Goal: Browse casually: Explore the website without a specific task or goal

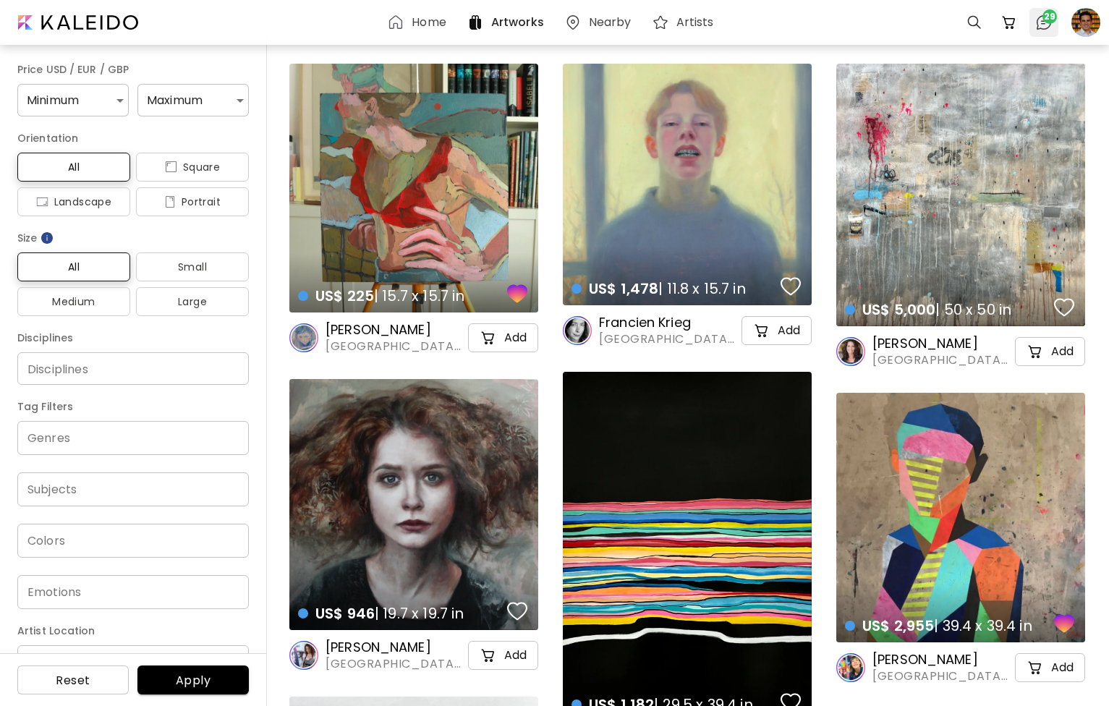
click at [1046, 22] on span "29" at bounding box center [1049, 16] width 14 height 14
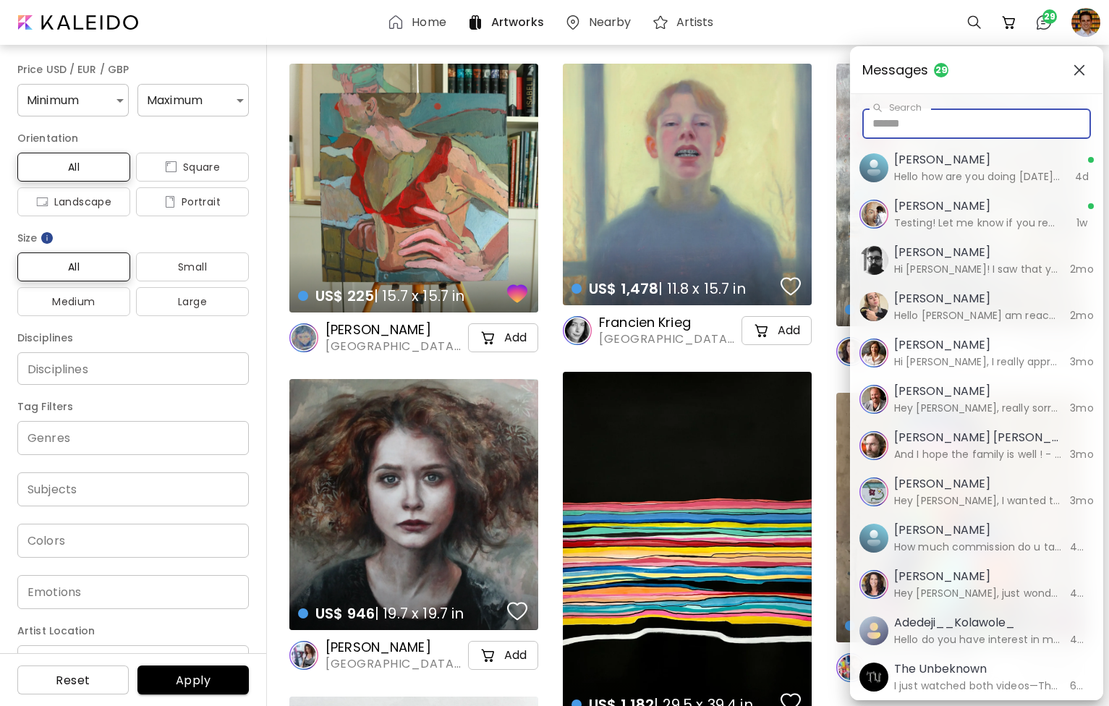
click at [930, 127] on input "text" at bounding box center [976, 123] width 228 height 30
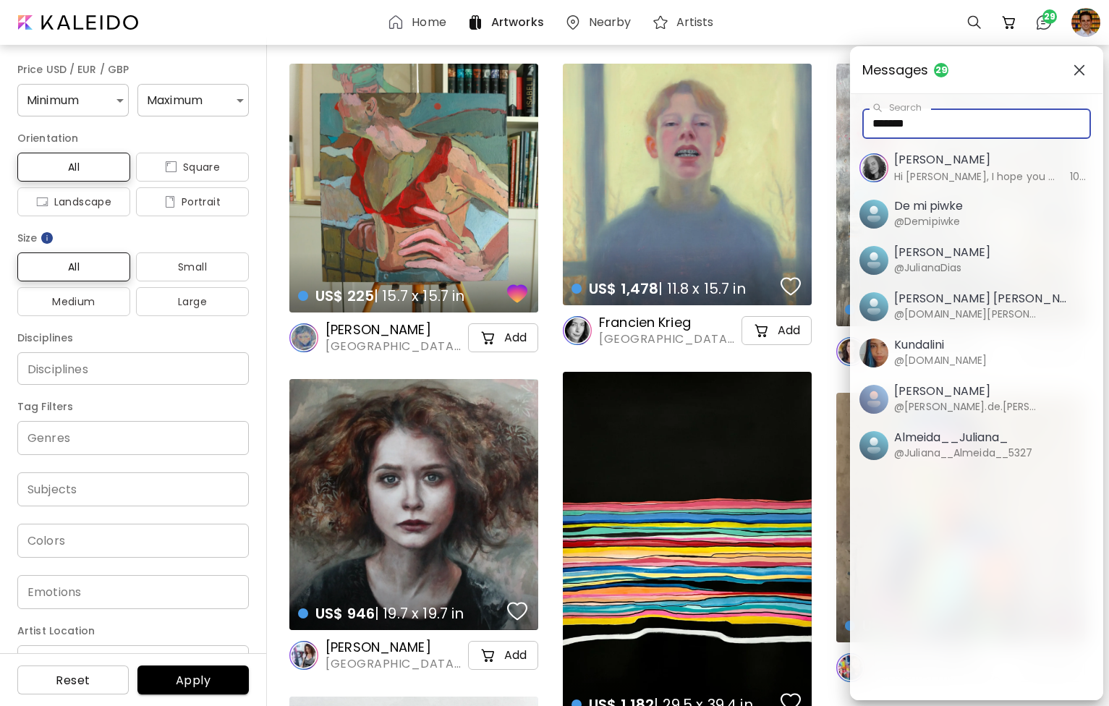
type input "*******"
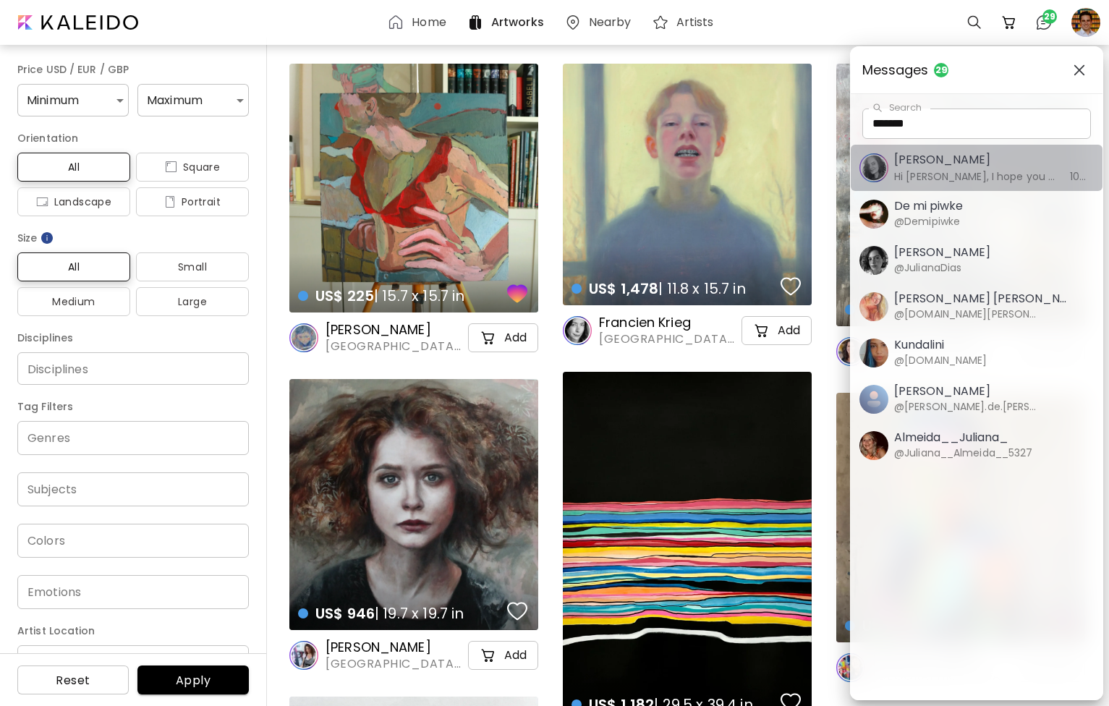
click at [975, 168] on h6 "Hi [PERSON_NAME], I hope you are very well. Thank you so much for your message.…" at bounding box center [977, 176] width 167 height 16
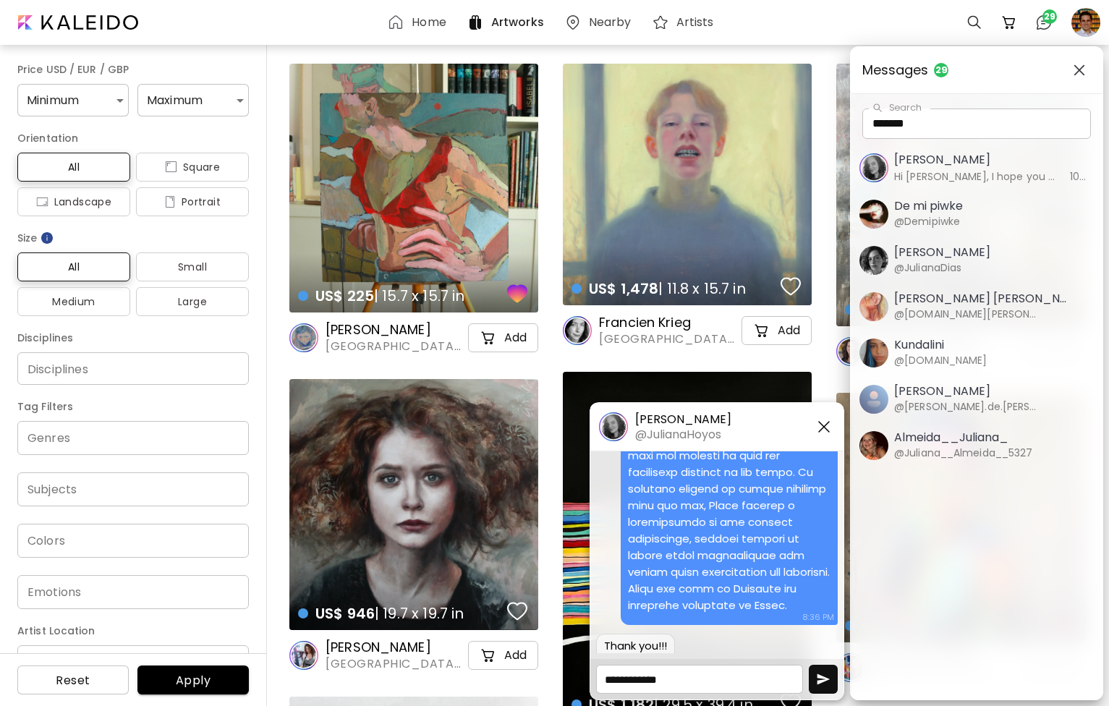
scroll to position [1714, 0]
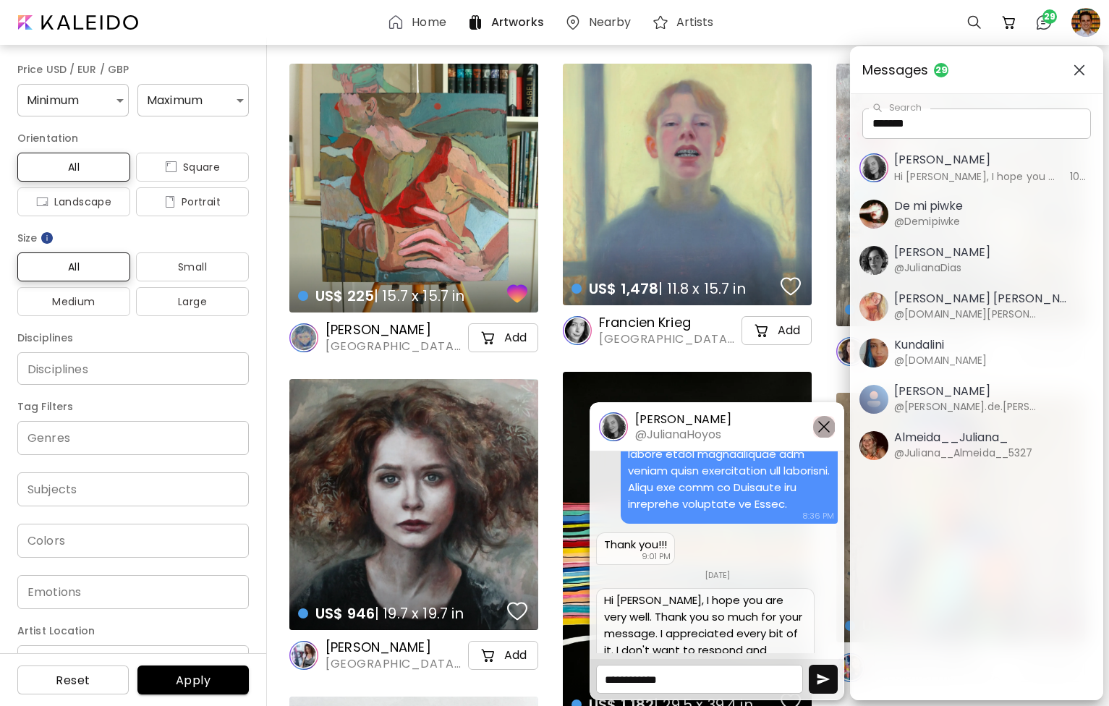
click at [826, 424] on img "button" at bounding box center [823, 426] width 17 height 17
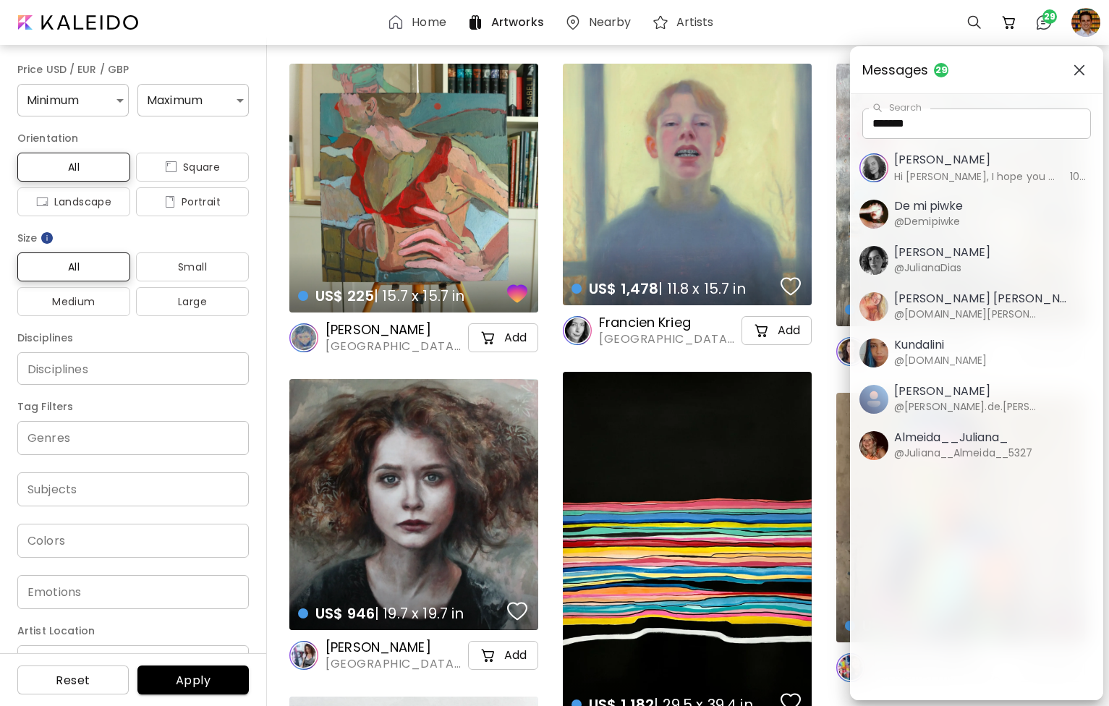
click at [1082, 64] on img "button" at bounding box center [1079, 70] width 12 height 12
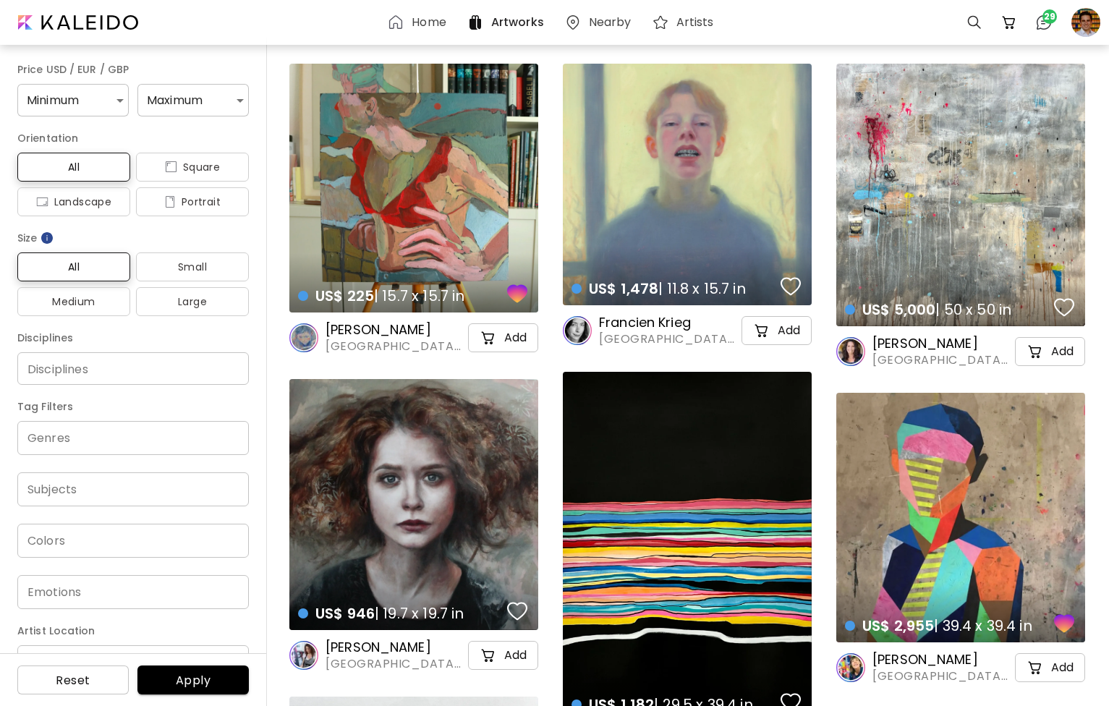
click at [423, 27] on h6 "Home" at bounding box center [428, 23] width 34 height 12
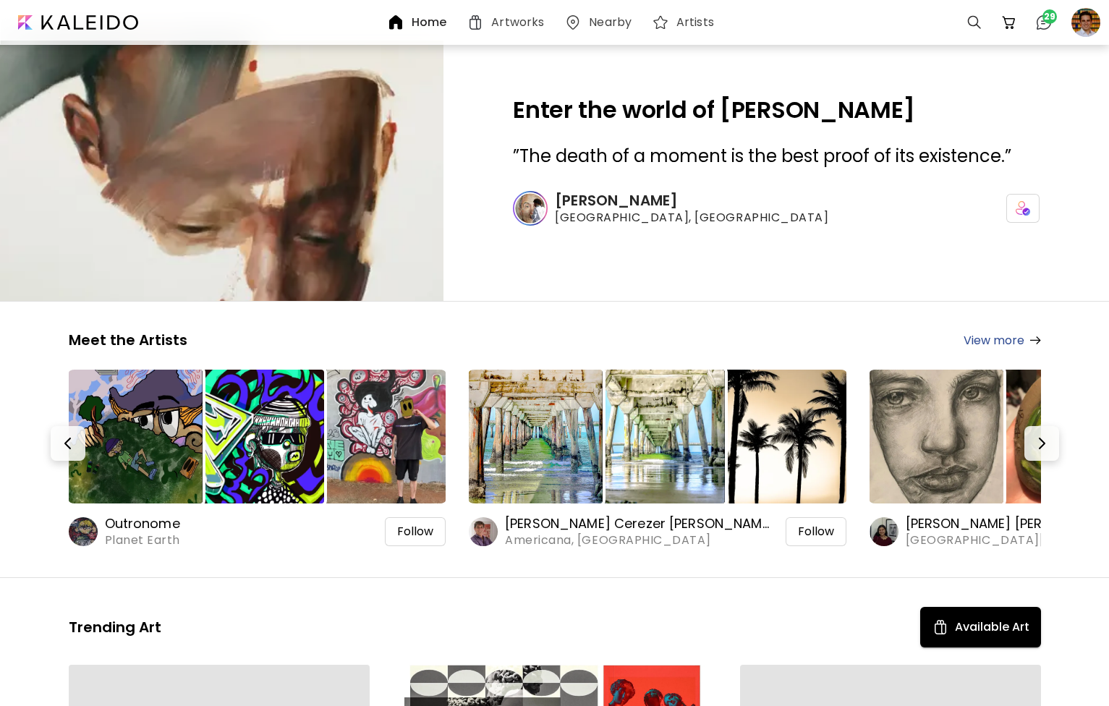
click at [573, 409] on img at bounding box center [536, 437] width 134 height 134
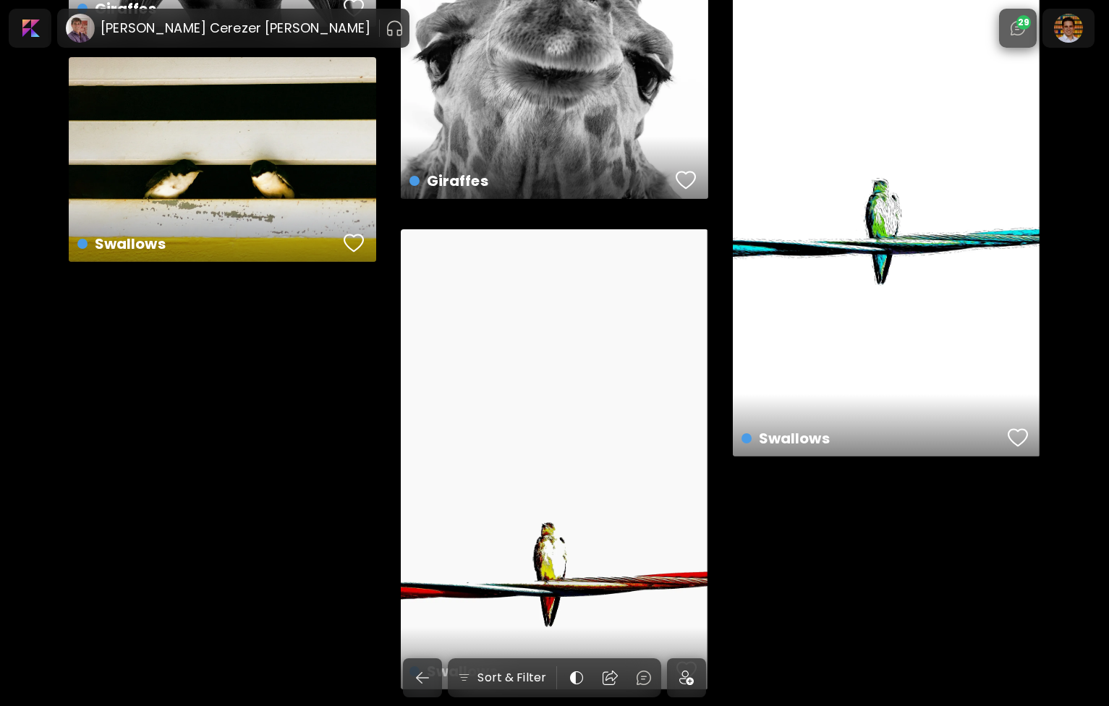
scroll to position [11408, 0]
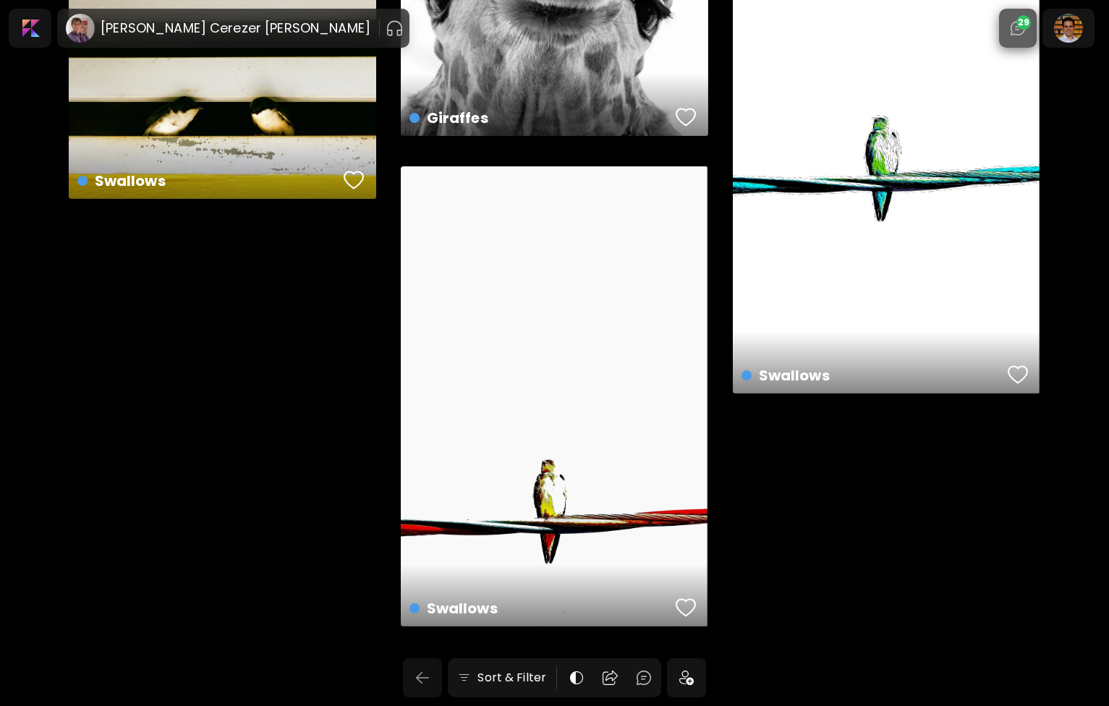
click at [424, 683] on img "button" at bounding box center [422, 677] width 17 height 17
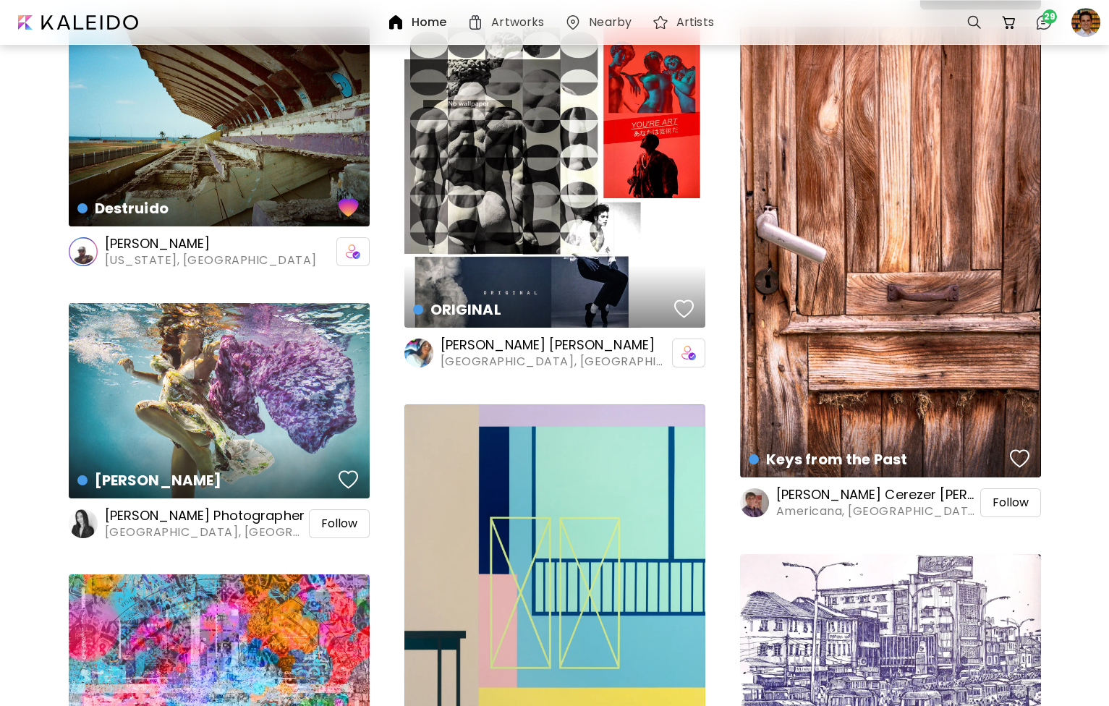
scroll to position [673, 0]
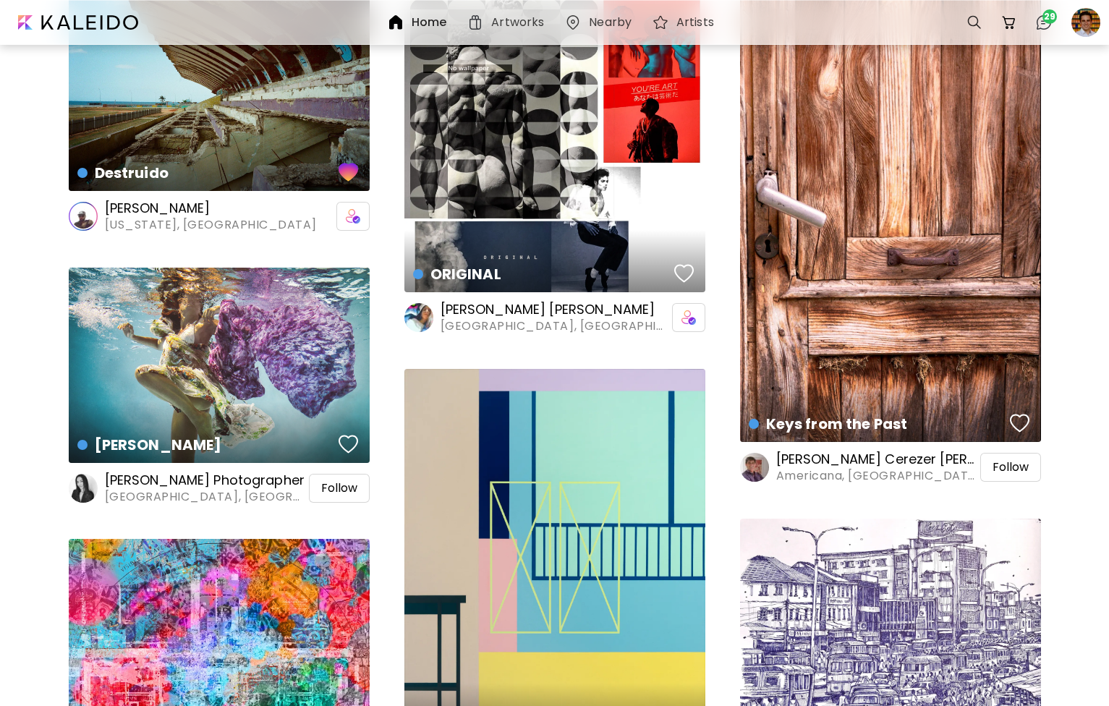
click at [200, 489] on span "[GEOGRAPHIC_DATA], [GEOGRAPHIC_DATA]" at bounding box center [205, 497] width 201 height 16
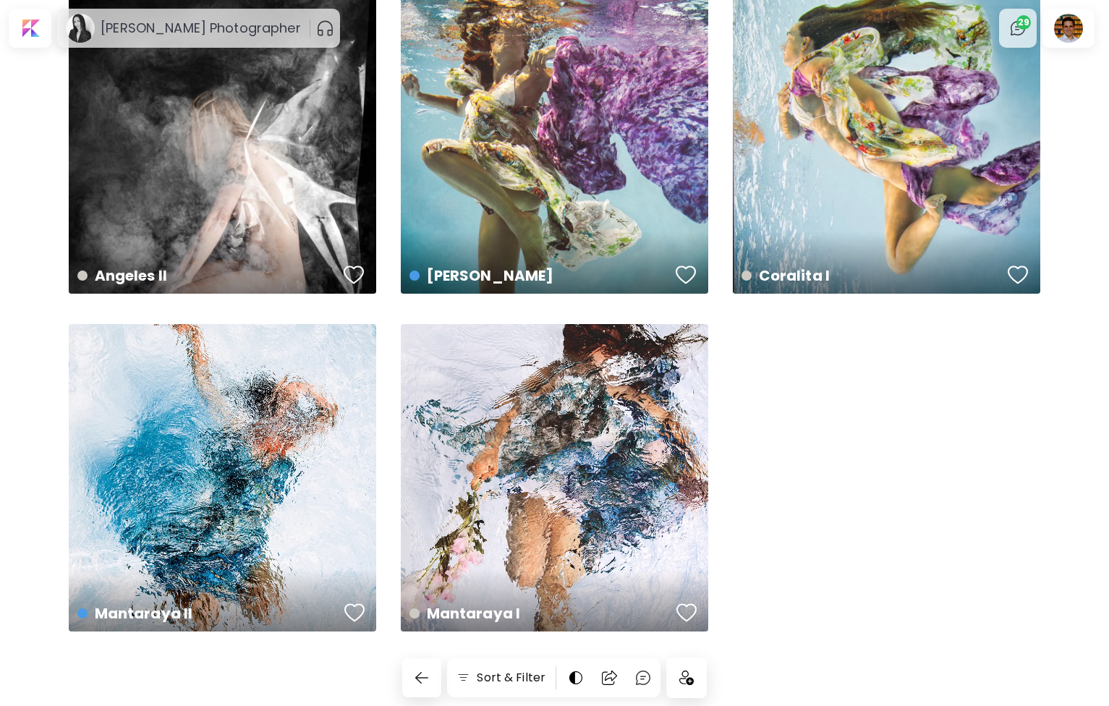
scroll to position [413, 0]
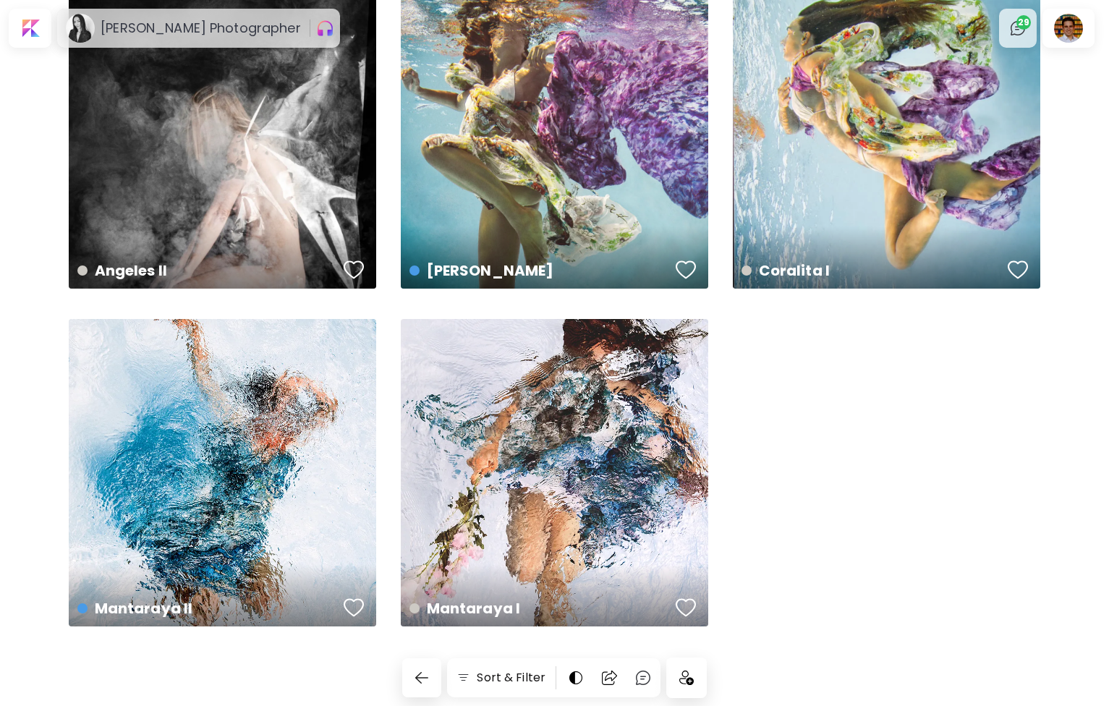
click at [685, 685] on div at bounding box center [686, 677] width 39 height 39
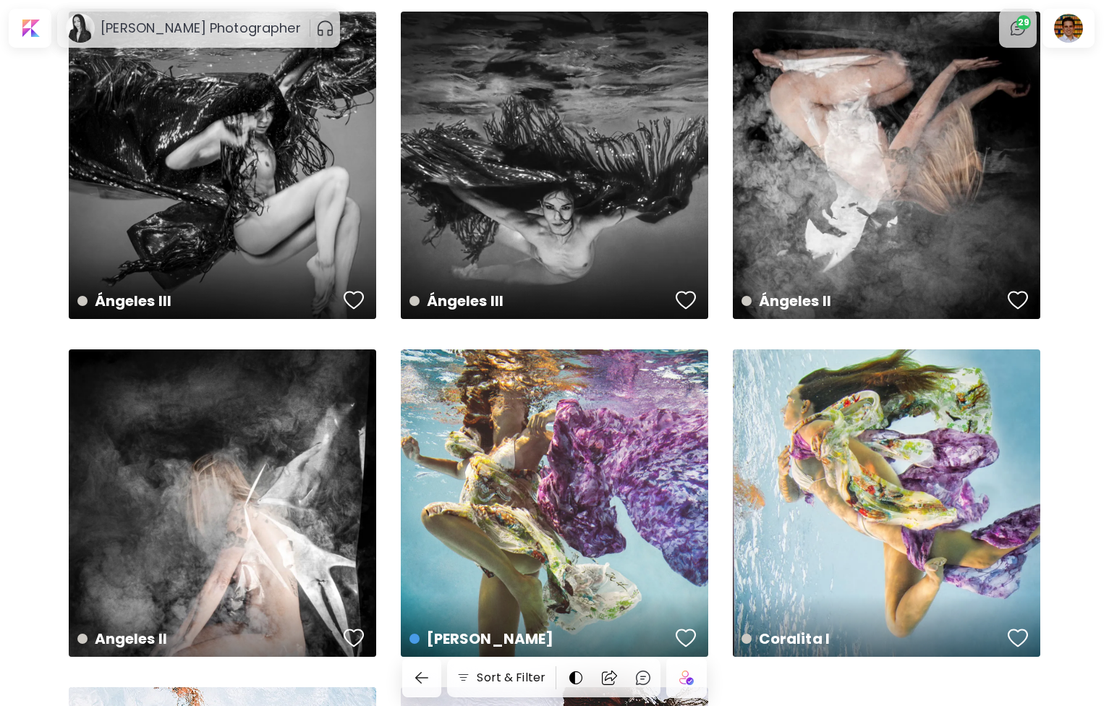
scroll to position [0, 0]
